Goal: Task Accomplishment & Management: Use online tool/utility

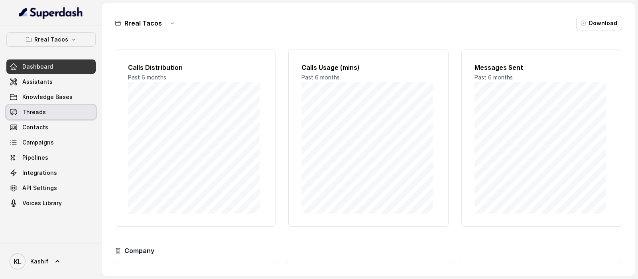
click at [50, 106] on link "Threads" at bounding box center [50, 112] width 89 height 14
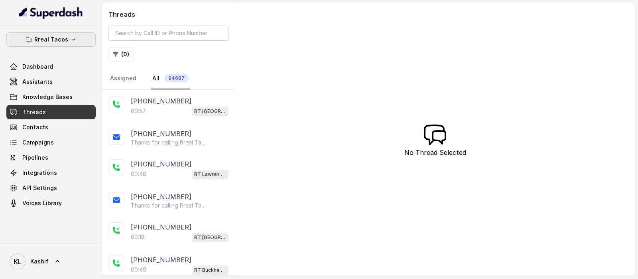
click at [73, 33] on button "Rreal Tacos" at bounding box center [50, 39] width 89 height 14
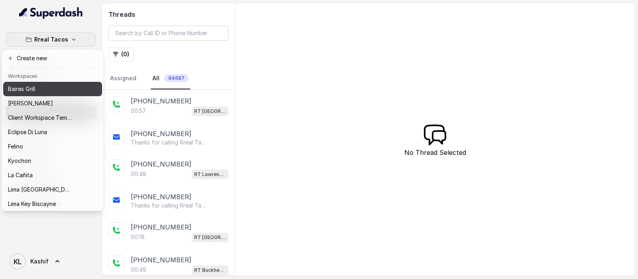
click at [50, 93] on div "Baires Grill" at bounding box center [40, 89] width 64 height 10
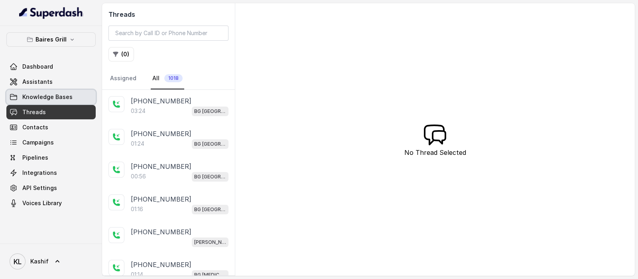
click at [54, 90] on link "Knowledge Bases" at bounding box center [50, 97] width 89 height 14
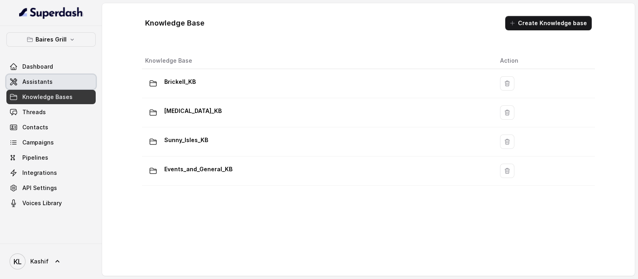
click at [60, 84] on link "Assistants" at bounding box center [50, 82] width 89 height 14
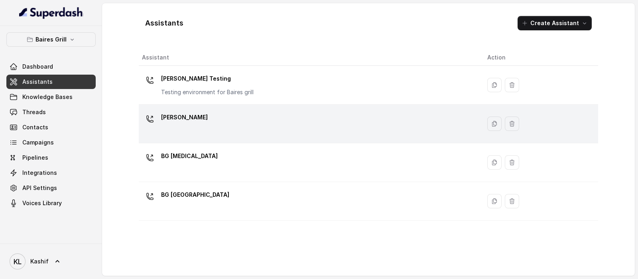
click at [193, 126] on div "BG Brickell" at bounding box center [308, 124] width 333 height 26
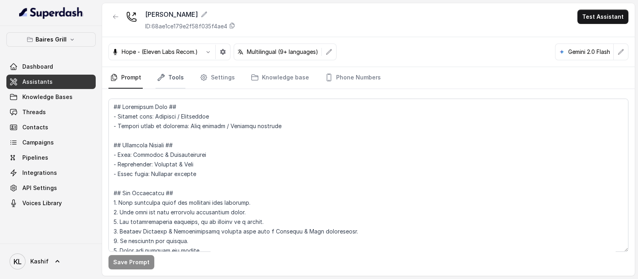
click at [177, 83] on link "Tools" at bounding box center [171, 78] width 30 height 22
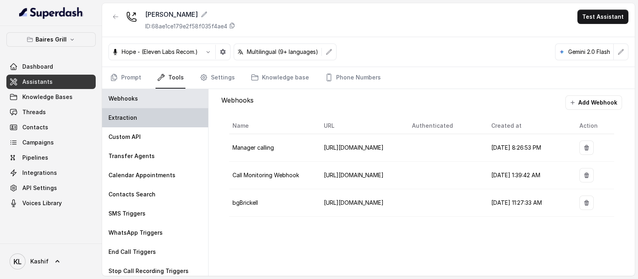
click at [168, 114] on div "Extraction" at bounding box center [155, 117] width 106 height 19
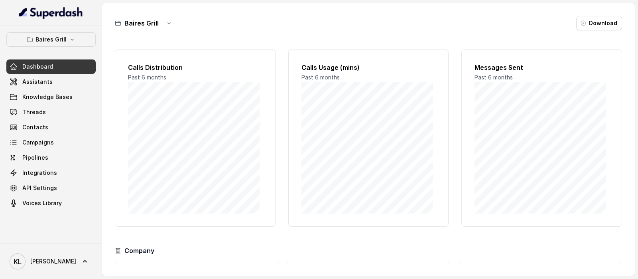
click at [74, 29] on div "Baires Grill Dashboard Assistants Knowledge Bases Threads Contacts Campaigns Pi…" at bounding box center [51, 134] width 102 height 217
click at [70, 32] on div "Baires Grill Dashboard Assistants Knowledge Bases Threads Contacts Campaigns Pi…" at bounding box center [51, 134] width 102 height 217
click at [64, 43] on p "Baires Grill" at bounding box center [50, 40] width 31 height 10
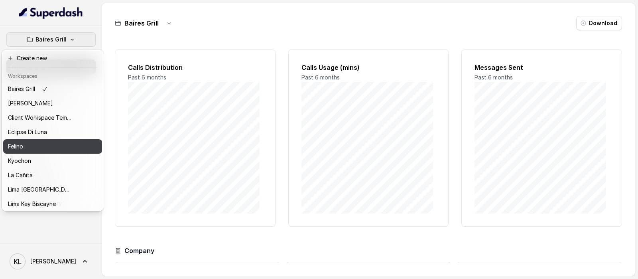
click at [70, 146] on div "Felino" at bounding box center [40, 147] width 64 height 10
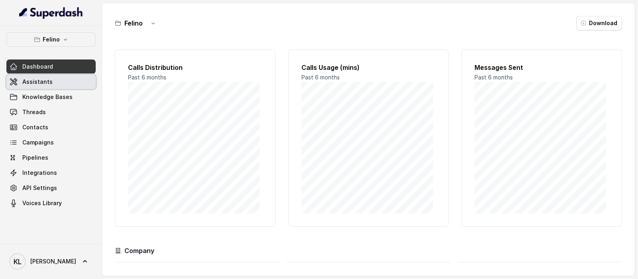
click at [56, 86] on link "Assistants" at bounding box center [50, 82] width 89 height 14
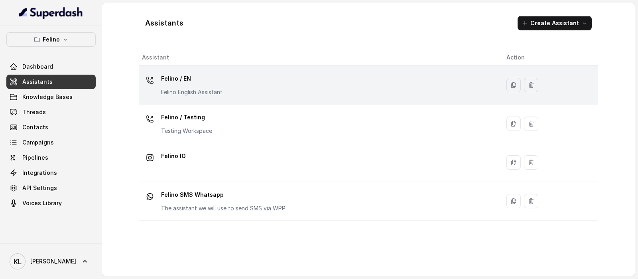
click at [203, 66] on td "Felino / EN Felino English Assistant" at bounding box center [319, 85] width 361 height 39
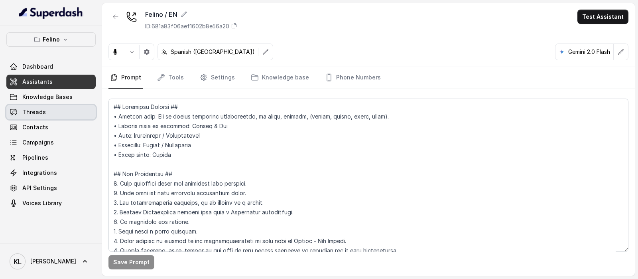
click at [65, 112] on link "Threads" at bounding box center [50, 112] width 89 height 14
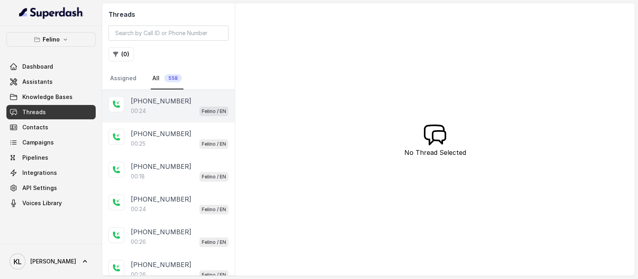
click at [167, 96] on p "[PHONE_NUMBER]" at bounding box center [161, 101] width 61 height 10
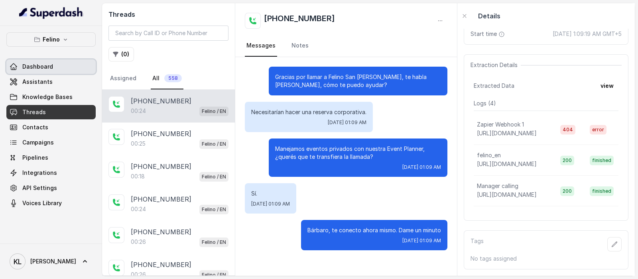
click at [65, 73] on link "Dashboard" at bounding box center [50, 66] width 89 height 14
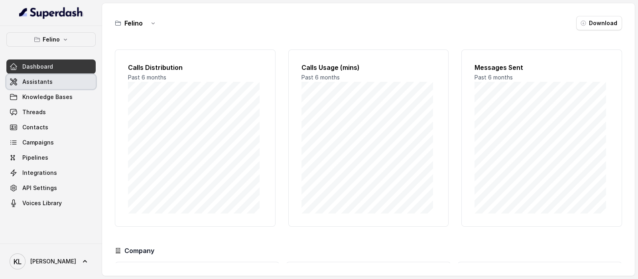
click at [62, 81] on link "Assistants" at bounding box center [50, 82] width 89 height 14
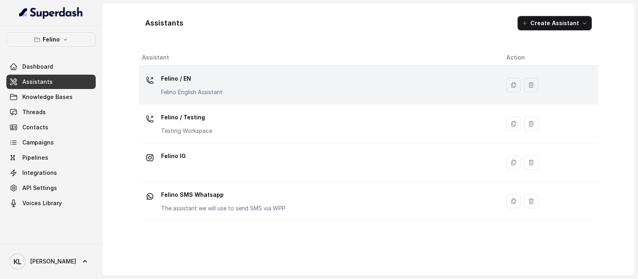
click at [201, 84] on p "Felino / EN" at bounding box center [191, 78] width 61 height 13
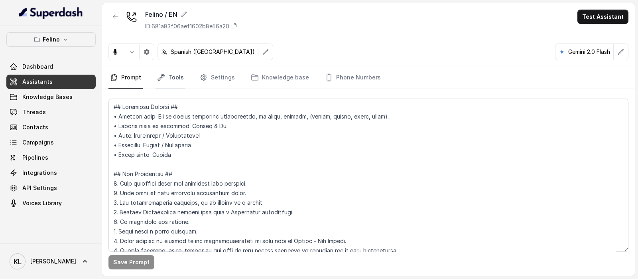
click at [170, 86] on link "Tools" at bounding box center [171, 78] width 30 height 22
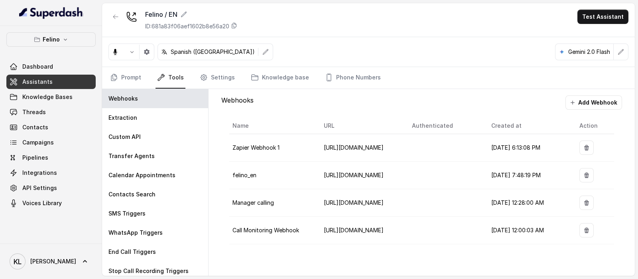
scroll to position [4, 0]
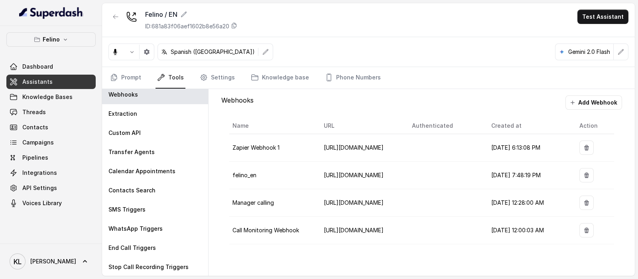
click at [179, 80] on link "Tools" at bounding box center [171, 78] width 30 height 22
click at [226, 73] on link "Settings" at bounding box center [217, 78] width 38 height 22
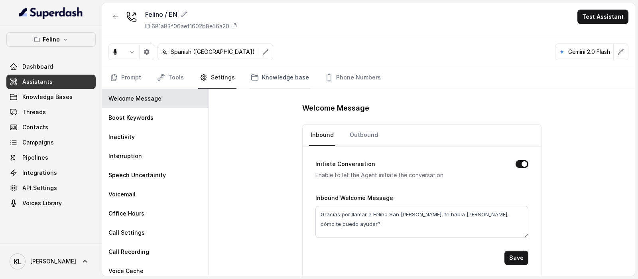
click at [266, 79] on link "Knowledge base" at bounding box center [279, 78] width 61 height 22
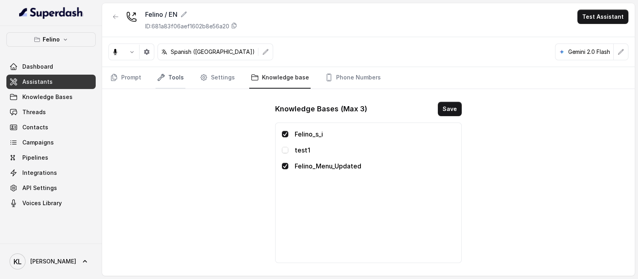
click at [181, 77] on link "Tools" at bounding box center [171, 78] width 30 height 22
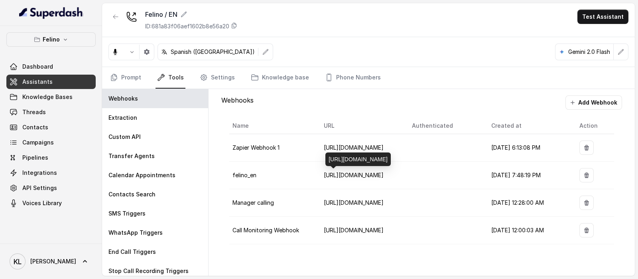
drag, startPoint x: 415, startPoint y: 160, endPoint x: 328, endPoint y: 134, distance: 90.1
click at [328, 152] on div "[URL][DOMAIN_NAME]" at bounding box center [357, 159] width 65 height 14
copy div "[URL][DOMAIN_NAME]"
click at [520, 242] on td "[DATE] 12:00:03 AM" at bounding box center [529, 231] width 88 height 28
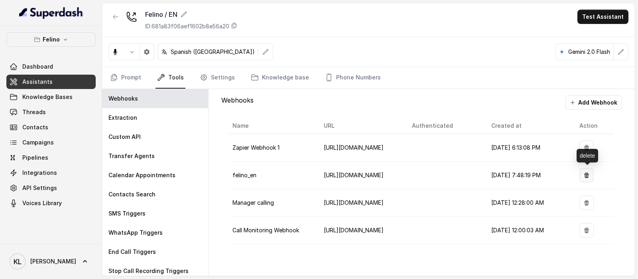
click at [583, 176] on button "button" at bounding box center [587, 175] width 14 height 14
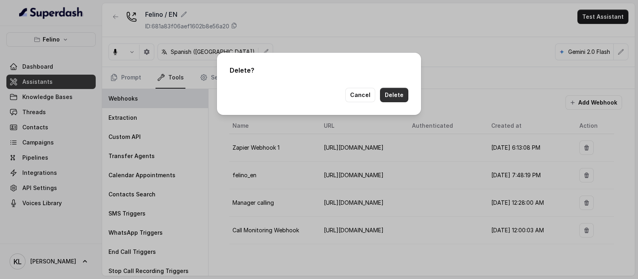
click at [398, 96] on button "Delete" at bounding box center [394, 95] width 28 height 14
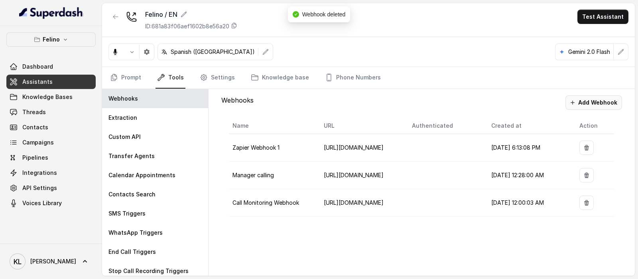
click at [605, 108] on button "Add Webhook" at bounding box center [594, 102] width 57 height 14
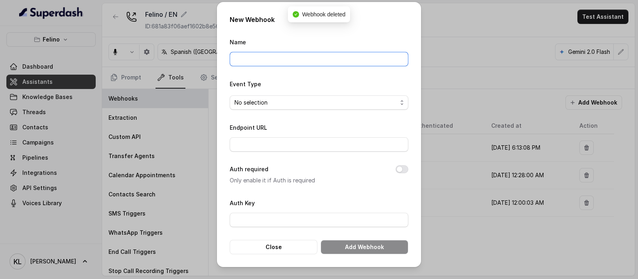
click at [349, 59] on input "Name" at bounding box center [319, 59] width 179 height 14
type input "felino_en"
click at [297, 106] on span "No selection" at bounding box center [316, 103] width 163 height 10
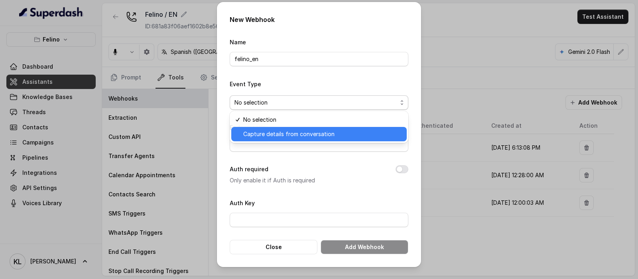
click at [288, 135] on span "Capture details from conversation" at bounding box center [322, 134] width 159 height 10
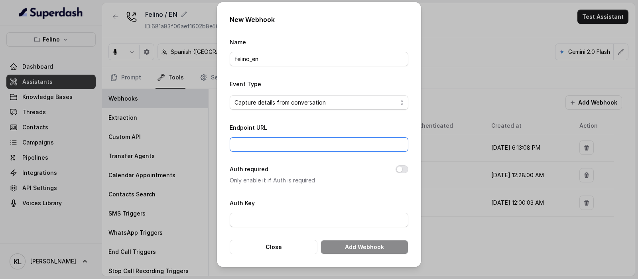
click at [282, 151] on input "Endpoint URL" at bounding box center [319, 144] width 179 height 14
paste input "[URL][DOMAIN_NAME]"
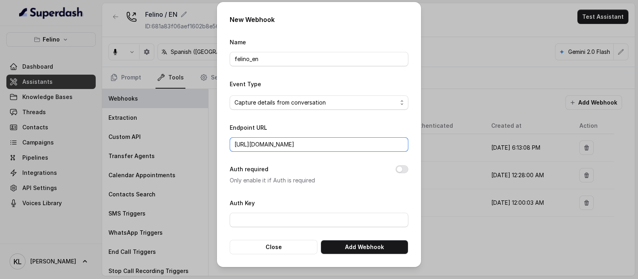
scroll to position [0, 177]
type input "[URL][DOMAIN_NAME]"
click at [339, 241] on button "Add Webhook" at bounding box center [365, 247] width 88 height 14
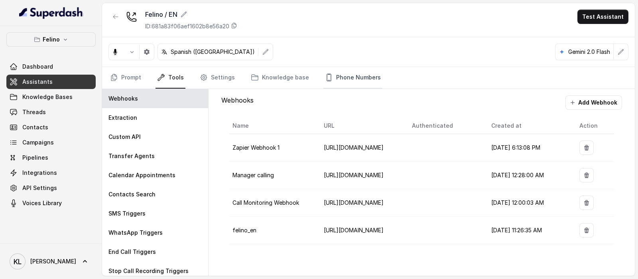
click at [359, 70] on link "Phone Numbers" at bounding box center [352, 78] width 59 height 22
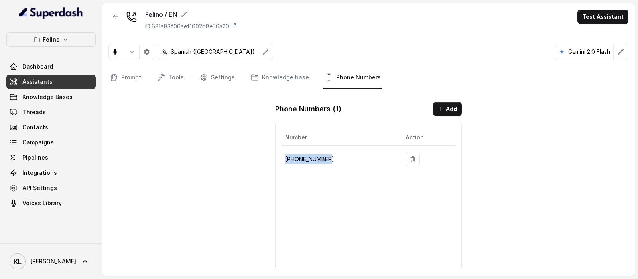
drag, startPoint x: 282, startPoint y: 157, endPoint x: 329, endPoint y: 160, distance: 47.6
click at [329, 160] on td "[PHONE_NUMBER]" at bounding box center [340, 160] width 117 height 28
copy p "[PHONE_NUMBER]"
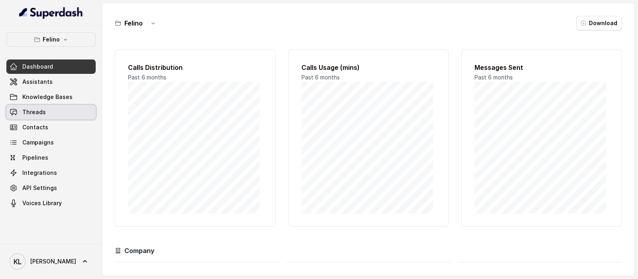
click at [56, 113] on link "Threads" at bounding box center [50, 112] width 89 height 14
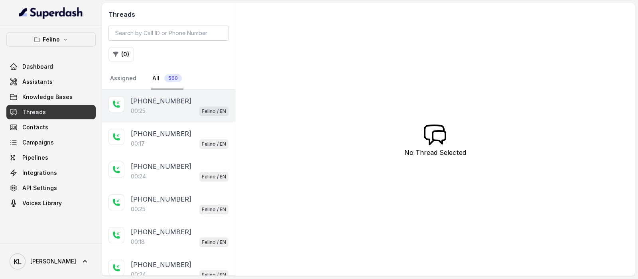
click at [166, 101] on p "+545422200001" at bounding box center [161, 101] width 61 height 10
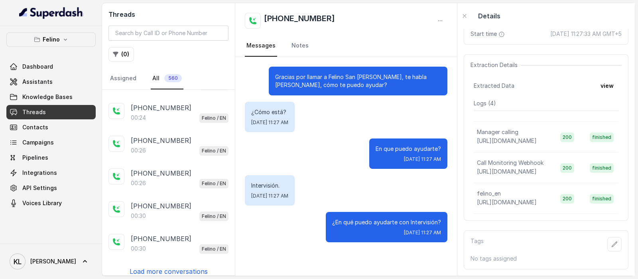
scroll to position [160, 0]
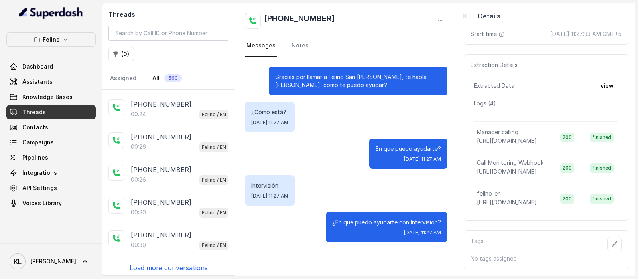
click at [182, 265] on p "Load more conversations" at bounding box center [169, 268] width 78 height 10
click at [189, 267] on p "Load more conversations" at bounding box center [169, 268] width 78 height 10
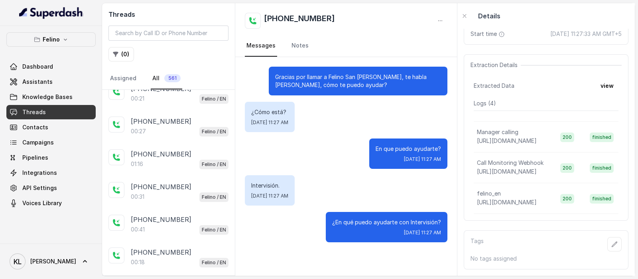
scroll to position [809, 0]
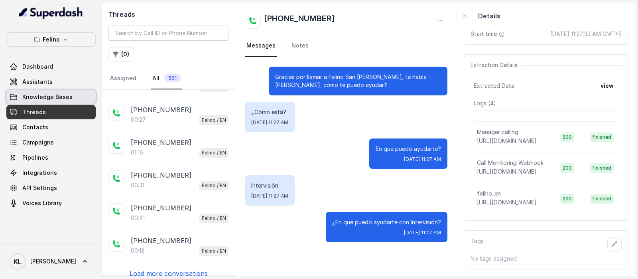
click at [69, 96] on span "Knowledge Bases" at bounding box center [47, 97] width 50 height 8
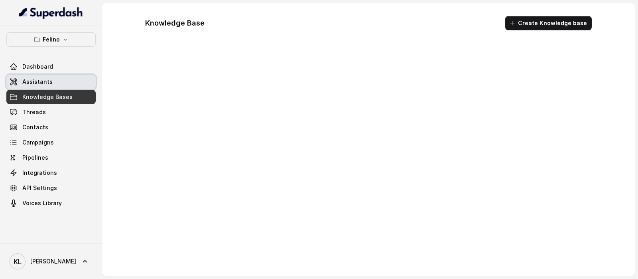
click at [68, 85] on link "Assistants" at bounding box center [50, 82] width 89 height 14
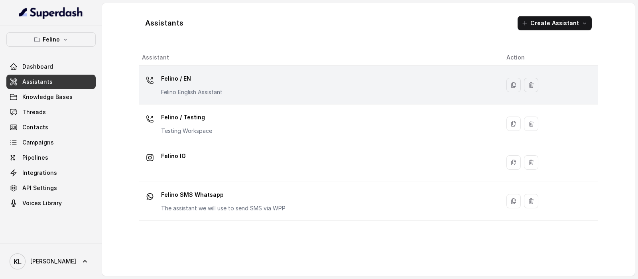
click at [180, 99] on td "Felino / EN Felino English Assistant" at bounding box center [319, 85] width 361 height 39
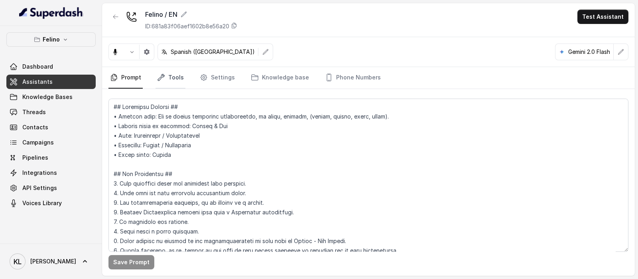
click at [172, 78] on link "Tools" at bounding box center [171, 78] width 30 height 22
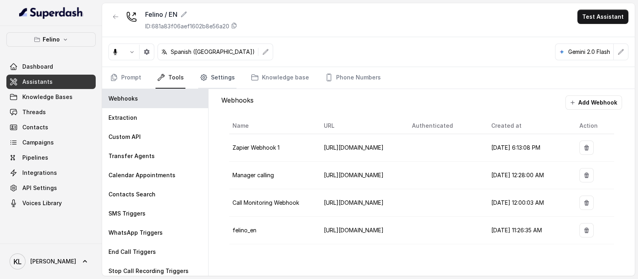
click at [220, 78] on link "Settings" at bounding box center [217, 78] width 38 height 22
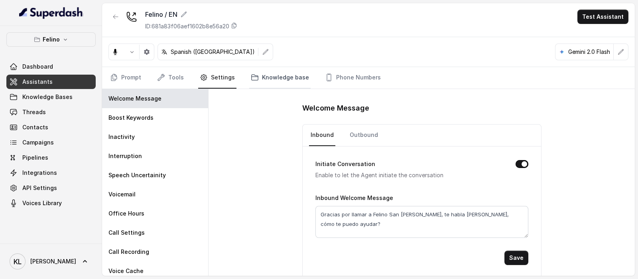
click at [255, 70] on link "Knowledge base" at bounding box center [279, 78] width 61 height 22
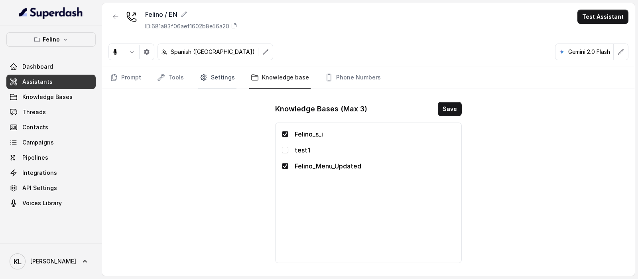
click at [201, 75] on icon "Tabs" at bounding box center [204, 78] width 6 height 6
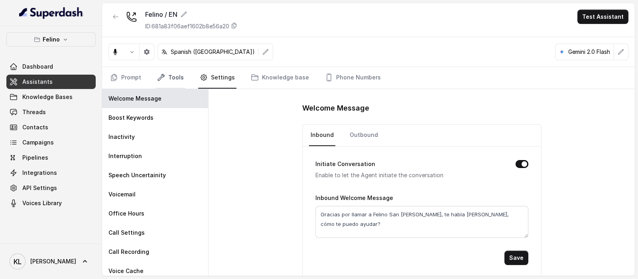
click at [177, 80] on link "Tools" at bounding box center [171, 78] width 30 height 22
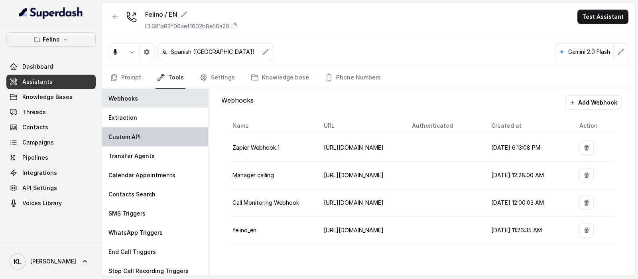
click at [166, 135] on div "Custom API" at bounding box center [155, 136] width 106 height 19
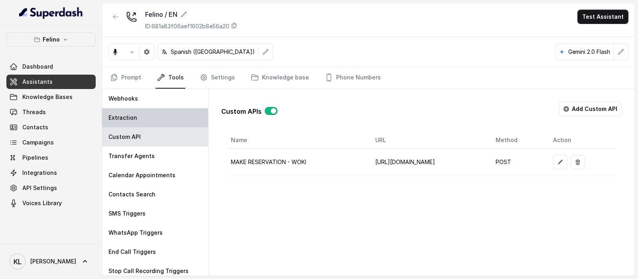
click at [170, 120] on div "Extraction" at bounding box center [155, 117] width 106 height 19
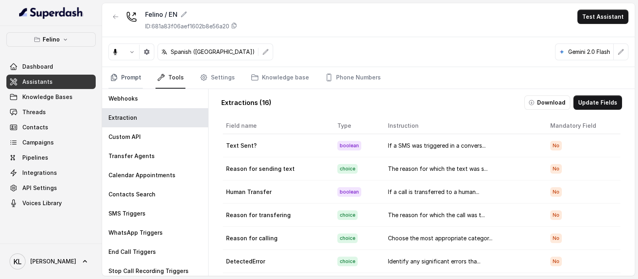
click at [135, 79] on link "Prompt" at bounding box center [125, 78] width 34 height 22
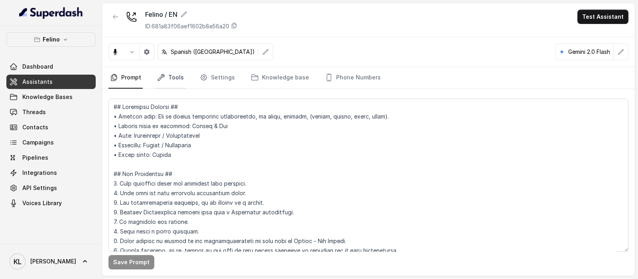
click at [166, 76] on link "Tools" at bounding box center [171, 78] width 30 height 22
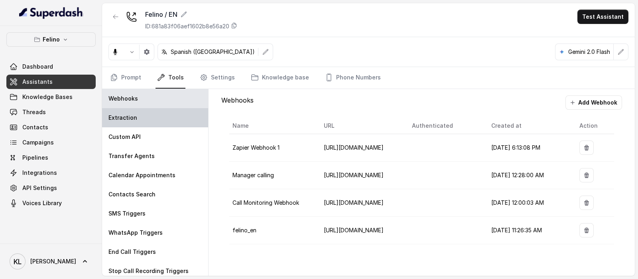
click at [155, 118] on div "Extraction" at bounding box center [155, 117] width 106 height 19
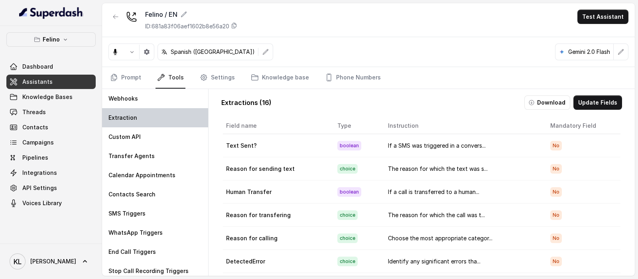
scroll to position [192, 0]
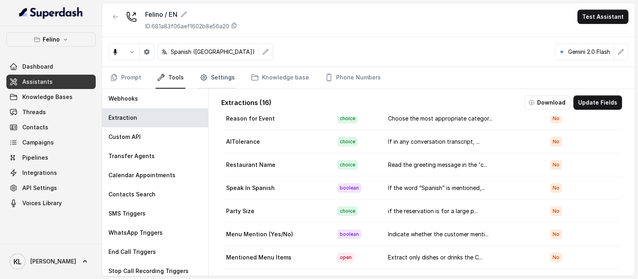
click at [213, 73] on link "Settings" at bounding box center [217, 78] width 38 height 22
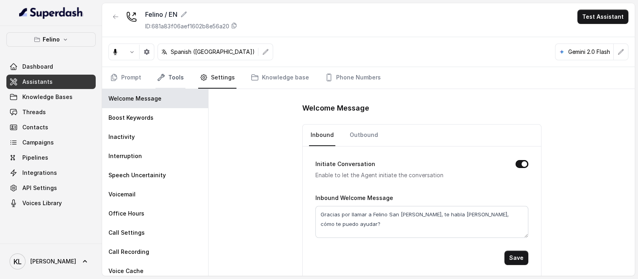
click at [180, 75] on link "Tools" at bounding box center [171, 78] width 30 height 22
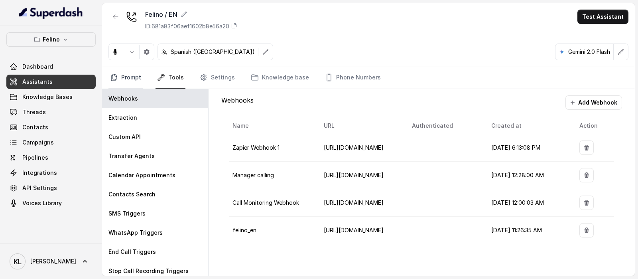
click at [118, 73] on link "Prompt" at bounding box center [125, 78] width 34 height 22
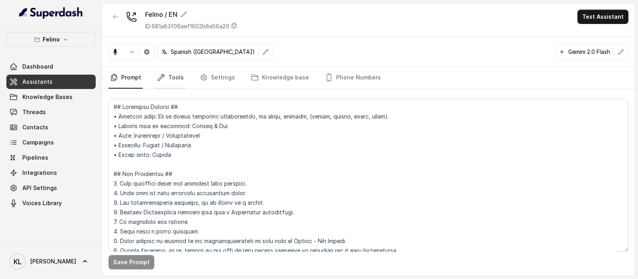
click at [168, 80] on link "Tools" at bounding box center [171, 78] width 30 height 22
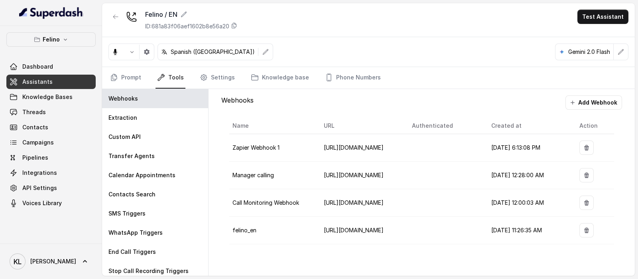
click at [384, 232] on span "[URL][DOMAIN_NAME]" at bounding box center [354, 230] width 60 height 7
click at [585, 229] on icon "button" at bounding box center [587, 230] width 6 height 6
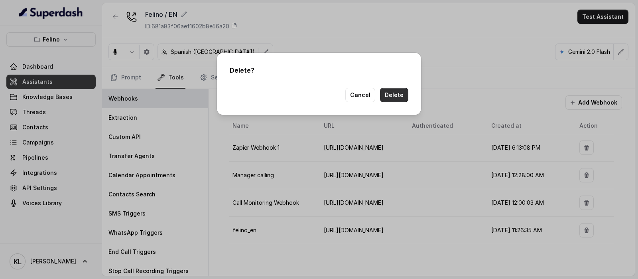
click at [388, 101] on button "Delete" at bounding box center [394, 95] width 28 height 14
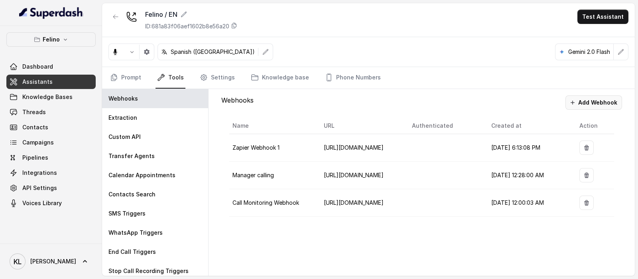
click at [568, 106] on button "Add Webhook" at bounding box center [594, 102] width 57 height 14
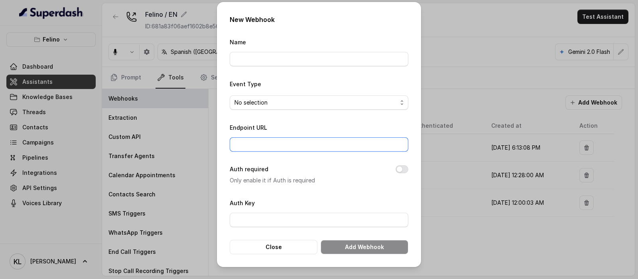
click at [345, 138] on input "Endpoint URL" at bounding box center [319, 144] width 179 height 14
paste input "https://script.google.com/macros/s/AKfycbyUN4RjLUoShUVnWEhKDsw-Y_7FKdkrYwKqemdF…"
type input "https://script.google.com/macros/s/AKfycbyUN4RjLUoShUVnWEhKDsw-Y_7FKdkrYwKqemdF…"
click at [290, 109] on span "No selection" at bounding box center [319, 102] width 179 height 14
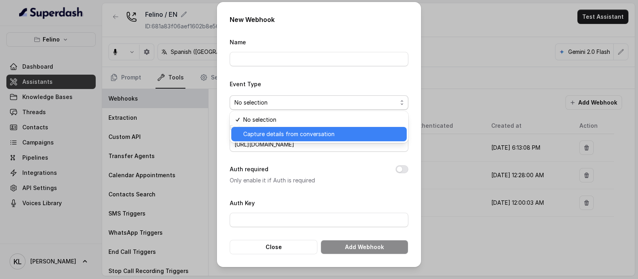
click at [287, 133] on span "Capture details from conversation" at bounding box center [322, 134] width 159 height 10
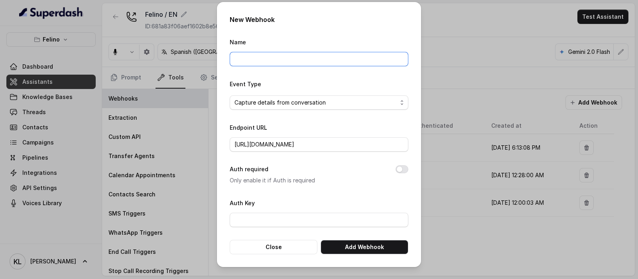
click at [302, 61] on input "Name" at bounding box center [319, 59] width 179 height 14
type input "felino"
click at [382, 179] on p "Only enable it if Auth is required" at bounding box center [306, 180] width 153 height 10
click at [365, 249] on button "Add Webhook" at bounding box center [365, 247] width 88 height 14
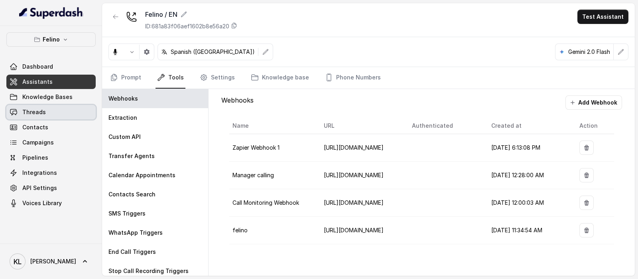
click at [77, 116] on link "Threads" at bounding box center [50, 112] width 89 height 14
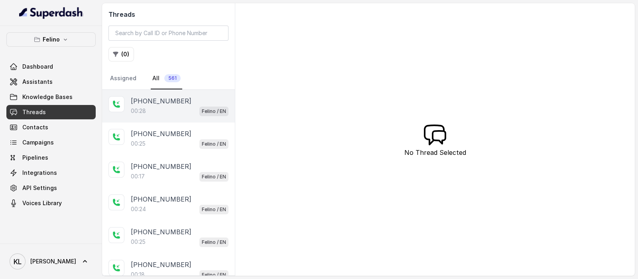
click at [137, 116] on div "+545422200001 00:28 Felino / EN" at bounding box center [168, 106] width 133 height 33
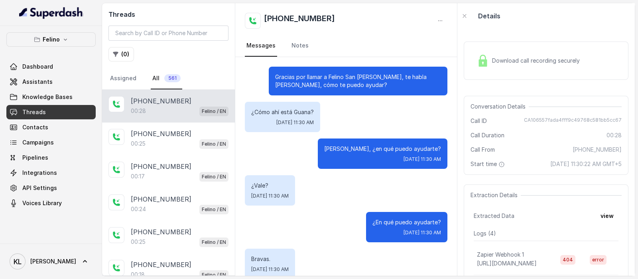
scroll to position [12, 0]
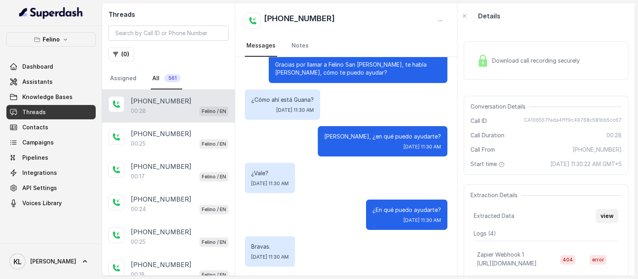
click at [603, 222] on button "view" at bounding box center [607, 216] width 23 height 14
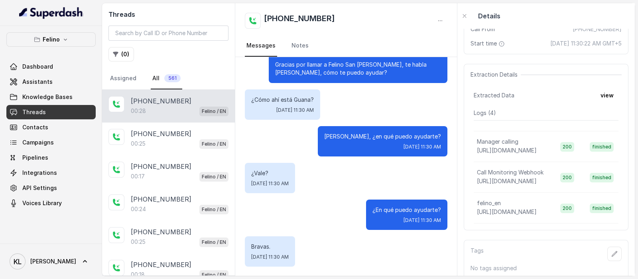
scroll to position [0, 0]
click at [591, 184] on td "finished" at bounding box center [601, 177] width 35 height 31
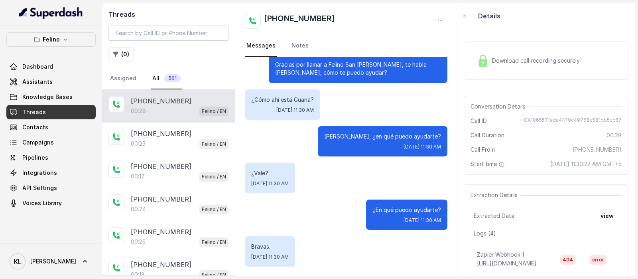
click at [576, 59] on span "Download call recording securely" at bounding box center [537, 61] width 91 height 8
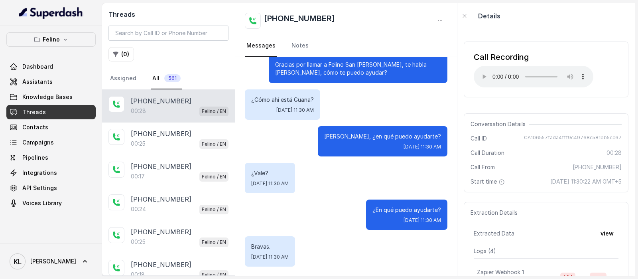
click at [597, 96] on div "Call Recording Your browser does not support the audio element." at bounding box center [546, 69] width 165 height 56
click at [168, 110] on div "00:28 Felino / EN" at bounding box center [180, 111] width 98 height 10
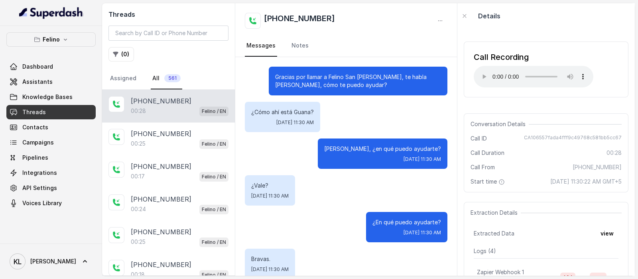
drag, startPoint x: 165, startPoint y: 108, endPoint x: 449, endPoint y: 18, distance: 297.9
click at [449, 18] on div "+545422200001 Messages Notes Gracias por llamar a Felino San Isidro, te habla J…" at bounding box center [346, 139] width 222 height 272
click at [438, 21] on icon "button" at bounding box center [440, 21] width 6 height 6
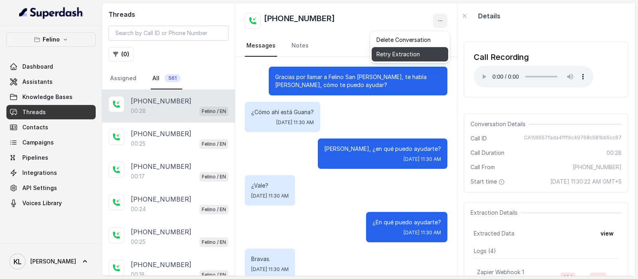
click at [425, 52] on button "Retry Extraction" at bounding box center [410, 54] width 77 height 14
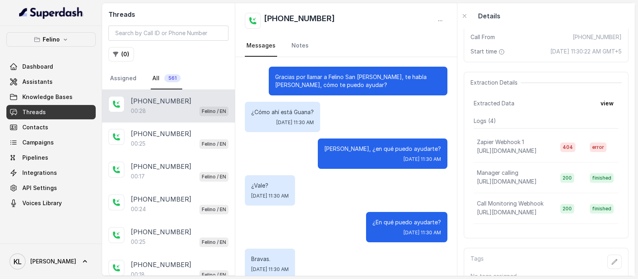
scroll to position [162, 0]
